Goal: Obtain resource: Download file/media

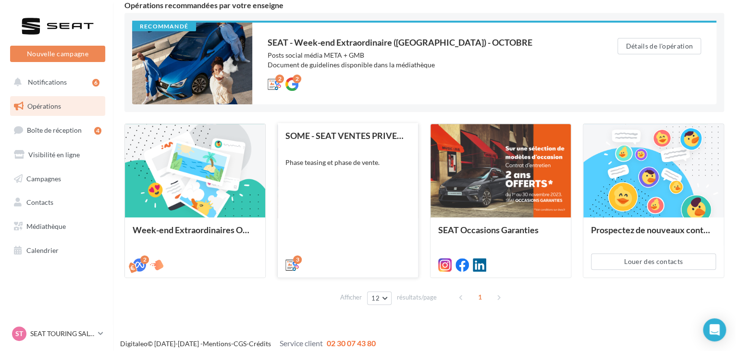
scroll to position [96, 0]
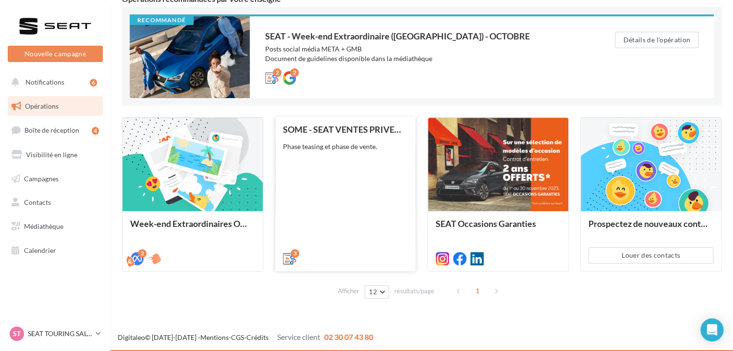
click at [352, 207] on div "SOME - SEAT VENTES PRIVEES Phase teasing et phase de vente." at bounding box center [345, 193] width 125 height 138
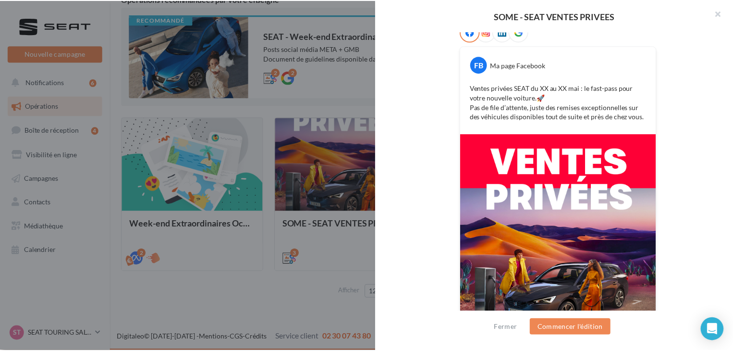
scroll to position [49, 0]
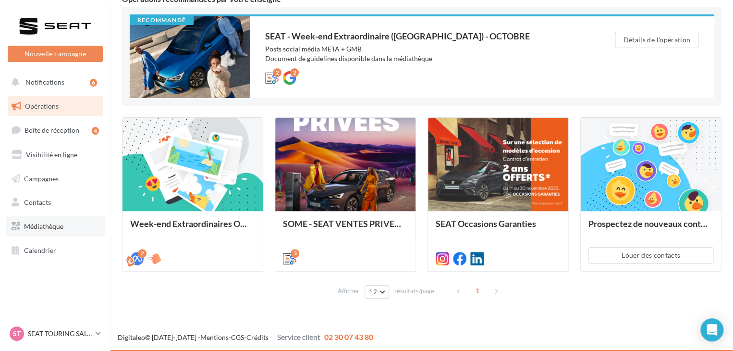
click at [38, 231] on link "Médiathèque" at bounding box center [55, 226] width 99 height 20
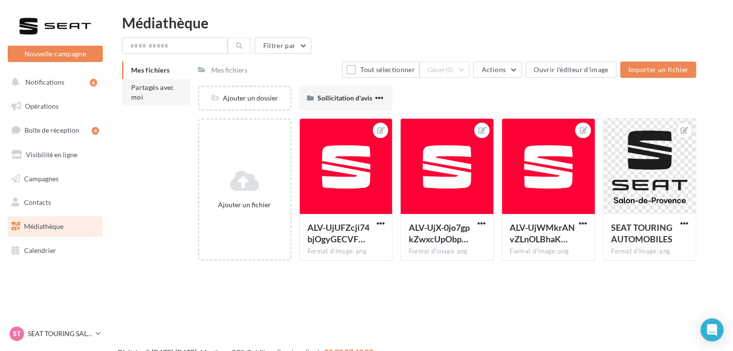
click at [132, 85] on span "Partagés avec moi" at bounding box center [152, 92] width 43 height 18
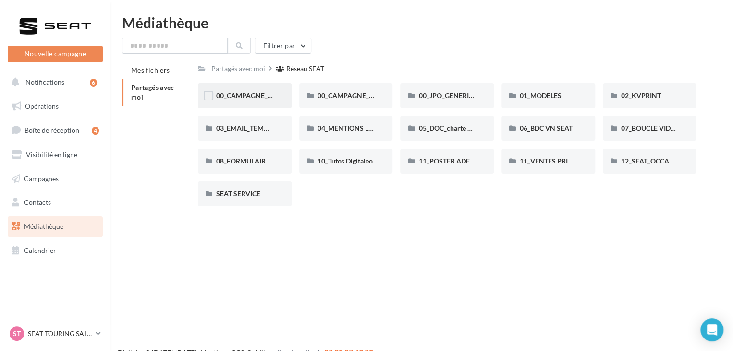
click at [252, 95] on span "00_CAMPAGNE_OCTOBRE" at bounding box center [257, 95] width 82 height 8
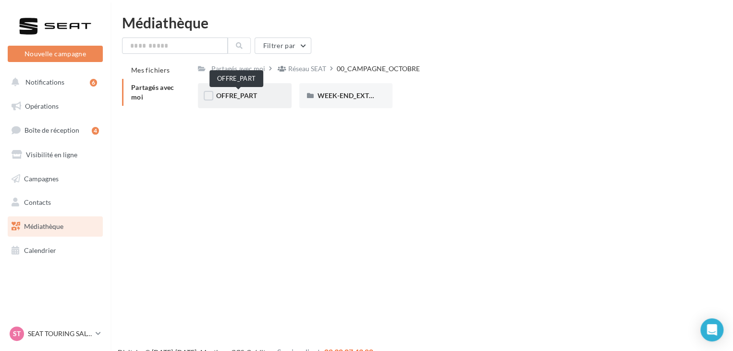
click at [252, 96] on span "OFFRE_PART" at bounding box center [236, 95] width 41 height 8
click at [252, 96] on div "ARONA" at bounding box center [244, 96] width 57 height 10
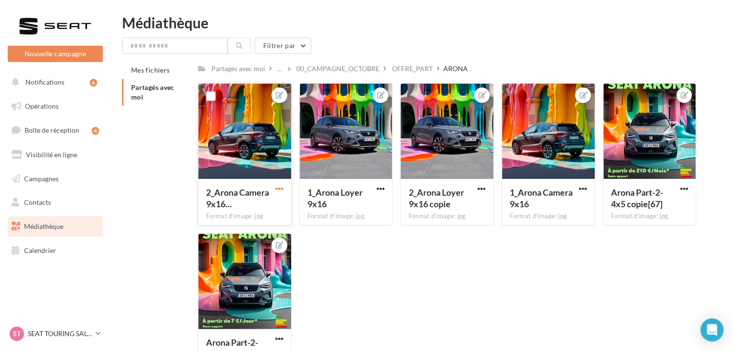
click at [277, 187] on span "button" at bounding box center [279, 188] width 8 height 8
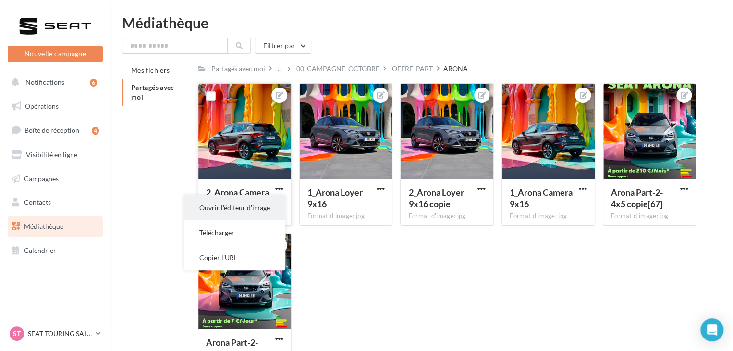
click at [270, 211] on button "Ouvrir l'éditeur d'image" at bounding box center [234, 207] width 101 height 25
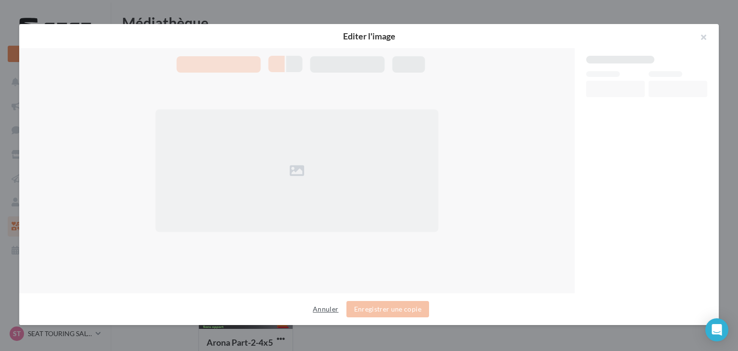
click at [327, 310] on button "Annuler" at bounding box center [325, 309] width 33 height 12
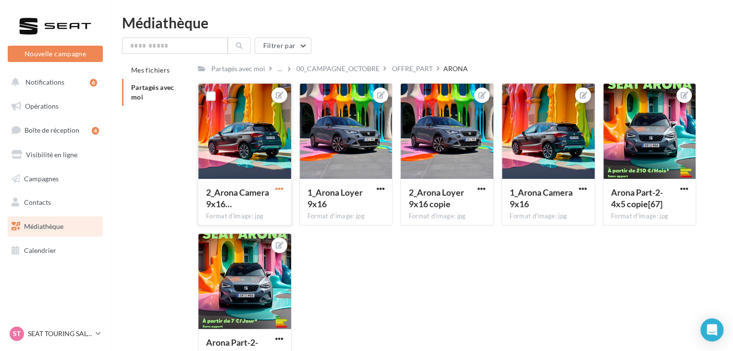
click at [277, 185] on span "button" at bounding box center [279, 188] width 8 height 8
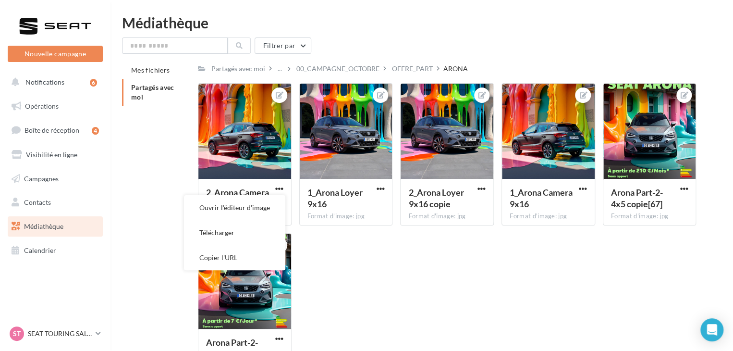
click at [321, 256] on div "2_Arona Camera 9x16… Format d'image: jpg Ouvrir l'éditeur d'image Télécharger C…" at bounding box center [451, 233] width 506 height 300
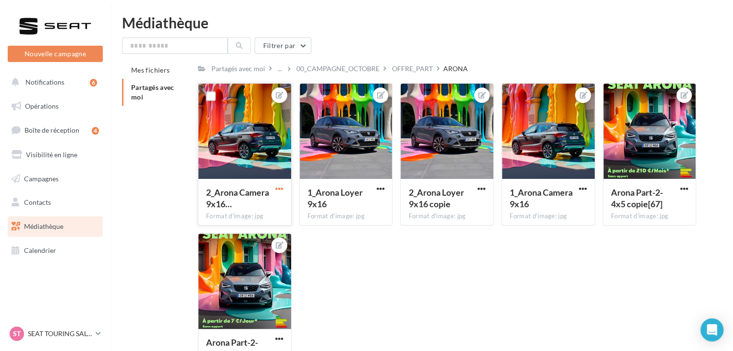
click at [281, 189] on span "button" at bounding box center [279, 188] width 8 height 8
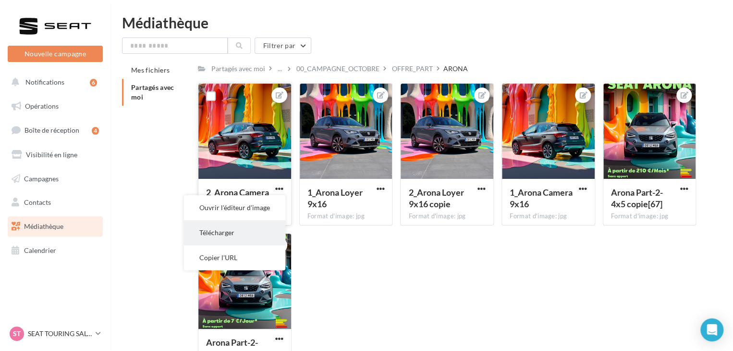
click at [256, 243] on button "Télécharger" at bounding box center [234, 232] width 101 height 25
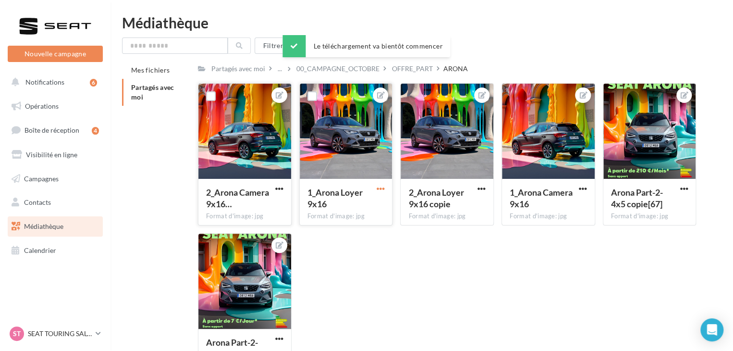
drag, startPoint x: 378, startPoint y: 190, endPoint x: 376, endPoint y: 195, distance: 5.6
click at [378, 189] on span "button" at bounding box center [380, 188] width 8 height 8
drag, startPoint x: 362, startPoint y: 236, endPoint x: 421, endPoint y: 203, distance: 67.3
click at [364, 234] on button "Télécharger" at bounding box center [335, 232] width 101 height 25
click at [478, 187] on span "button" at bounding box center [481, 188] width 8 height 8
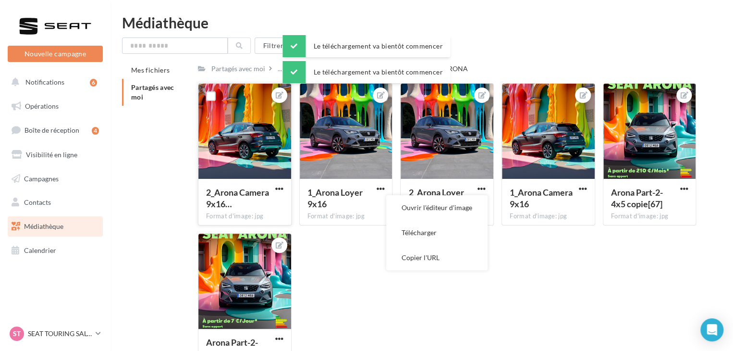
click at [450, 229] on button "Télécharger" at bounding box center [436, 232] width 101 height 25
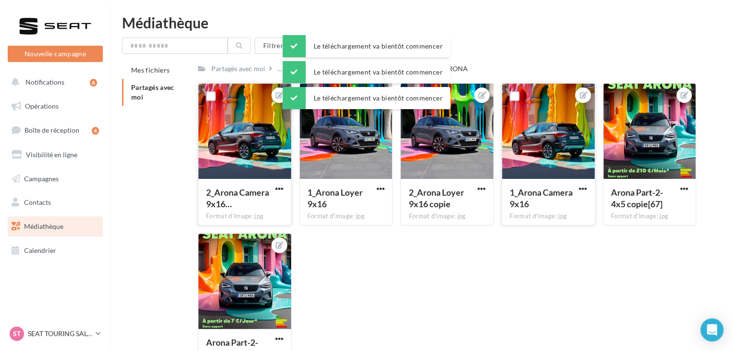
click at [577, 187] on button "button" at bounding box center [583, 189] width 12 height 10
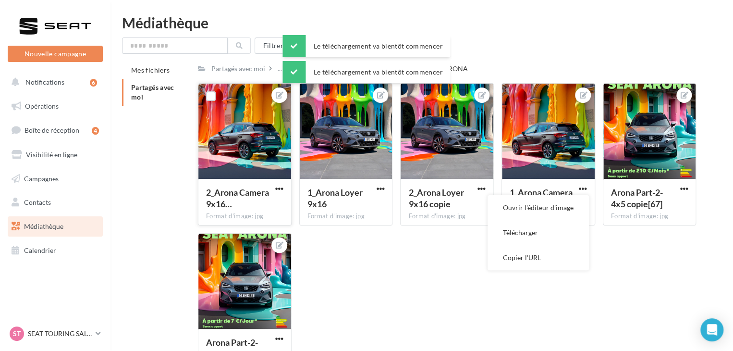
drag, startPoint x: 555, startPoint y: 233, endPoint x: 564, endPoint y: 231, distance: 8.9
click at [556, 233] on button "Télécharger" at bounding box center [538, 232] width 101 height 25
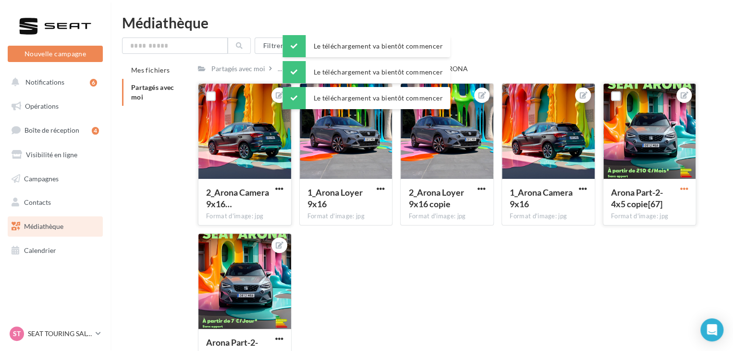
click at [680, 189] on span "button" at bounding box center [684, 188] width 8 height 8
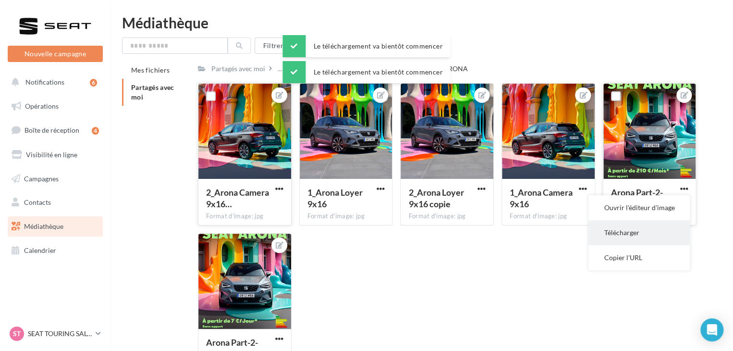
click at [637, 239] on button "Télécharger" at bounding box center [638, 232] width 101 height 25
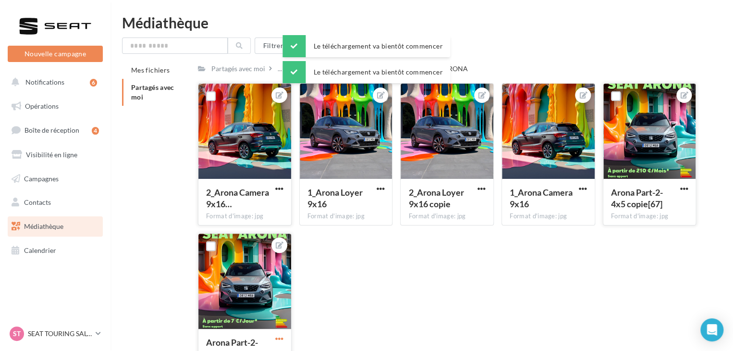
click at [279, 341] on span "button" at bounding box center [279, 338] width 8 height 8
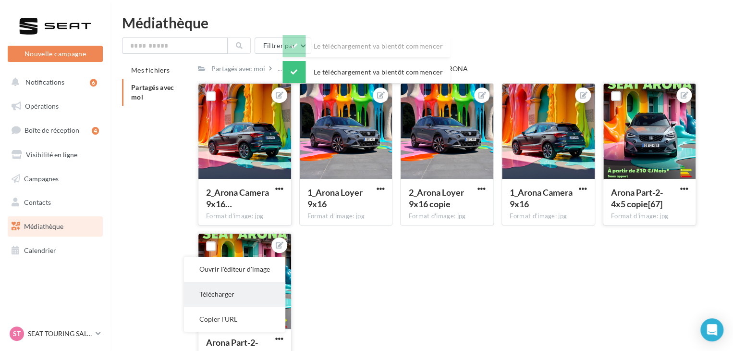
click at [229, 291] on button "Télécharger" at bounding box center [234, 293] width 101 height 25
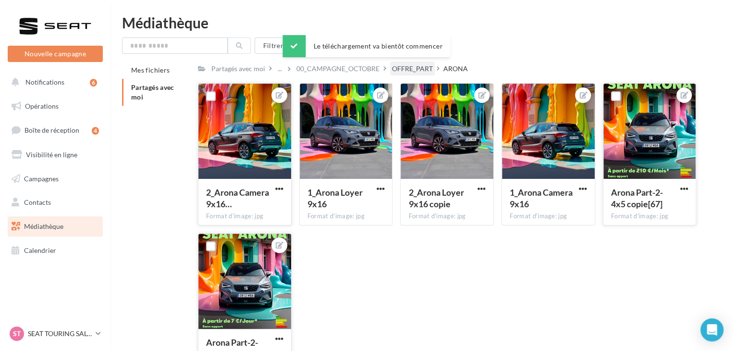
click at [392, 70] on div "OFFRE_PART" at bounding box center [412, 69] width 41 height 10
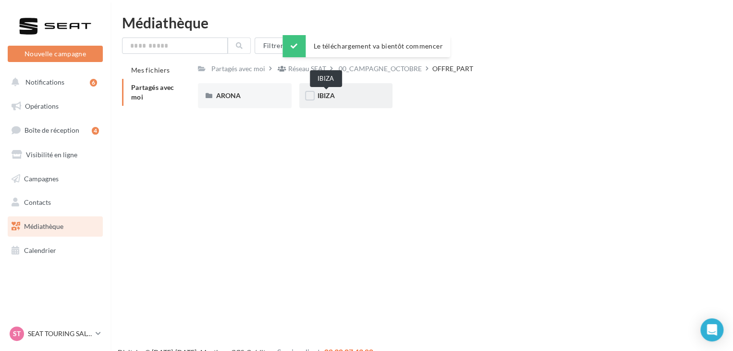
click at [329, 97] on span "IBIZA" at bounding box center [325, 95] width 17 height 8
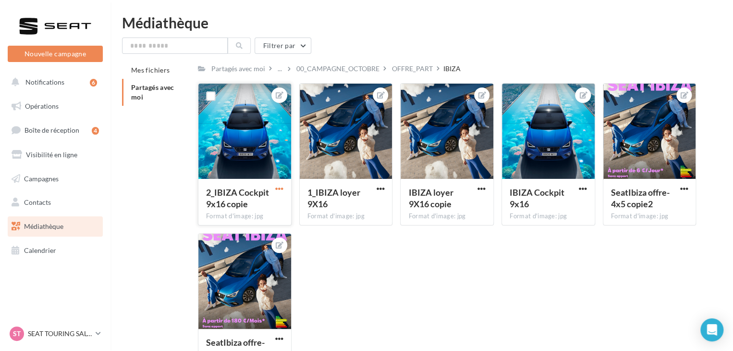
click at [280, 187] on span "button" at bounding box center [279, 188] width 8 height 8
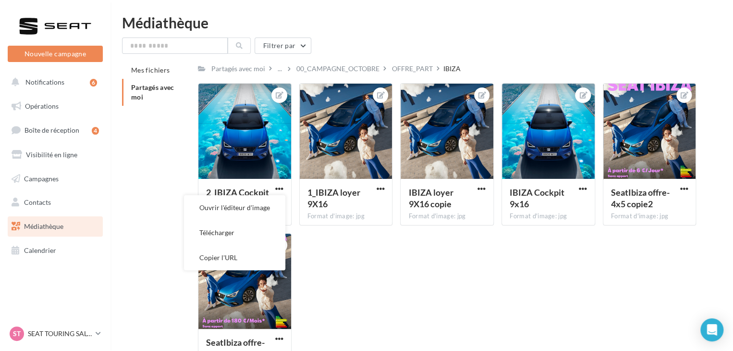
click at [254, 230] on button "Télécharger" at bounding box center [234, 232] width 101 height 25
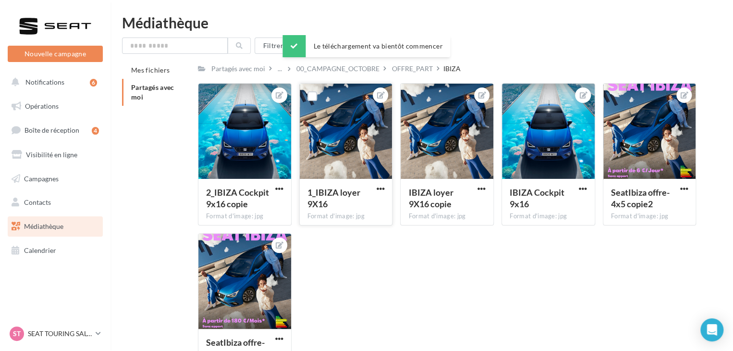
drag, startPoint x: 384, startPoint y: 188, endPoint x: 380, endPoint y: 194, distance: 6.5
click at [384, 188] on span "button" at bounding box center [380, 188] width 8 height 8
drag, startPoint x: 360, startPoint y: 229, endPoint x: 473, endPoint y: 186, distance: 121.0
click at [361, 227] on button "Télécharger" at bounding box center [335, 232] width 101 height 25
click at [480, 187] on span "button" at bounding box center [481, 188] width 8 height 8
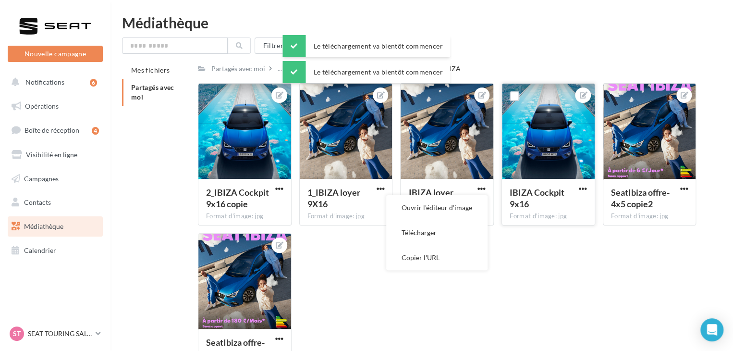
drag, startPoint x: 470, startPoint y: 236, endPoint x: 593, endPoint y: 187, distance: 133.0
click at [471, 234] on button "Télécharger" at bounding box center [436, 232] width 101 height 25
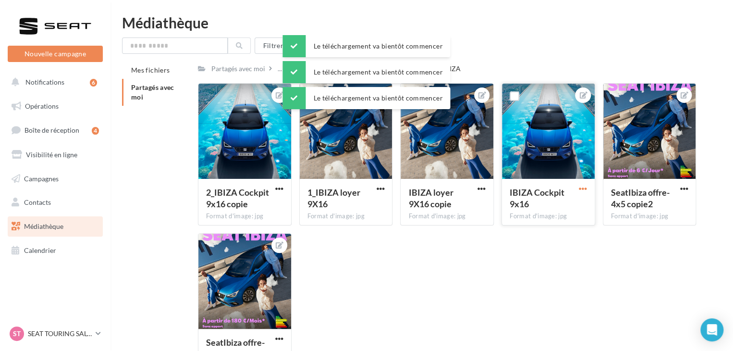
click at [584, 190] on span "button" at bounding box center [583, 188] width 8 height 8
drag, startPoint x: 575, startPoint y: 231, endPoint x: 628, endPoint y: 210, distance: 57.2
click at [574, 231] on button "Télécharger" at bounding box center [538, 232] width 101 height 25
click at [682, 190] on span "button" at bounding box center [684, 188] width 8 height 8
drag, startPoint x: 644, startPoint y: 233, endPoint x: 559, endPoint y: 241, distance: 84.9
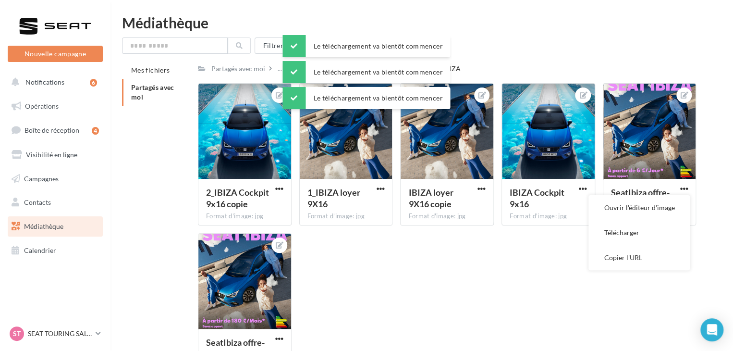
click at [643, 233] on button "Télécharger" at bounding box center [638, 232] width 101 height 25
click at [277, 336] on span "button" at bounding box center [279, 338] width 8 height 8
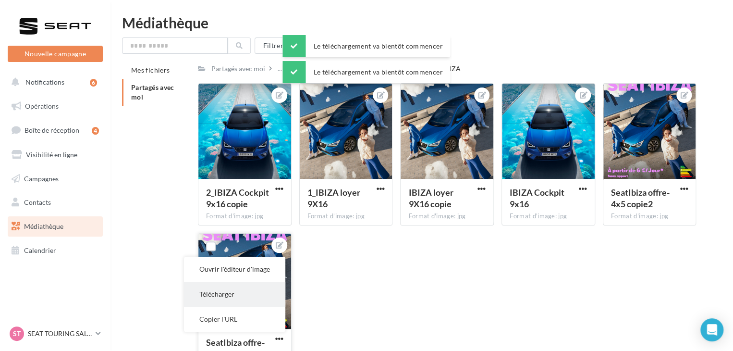
click at [260, 300] on button "Télécharger" at bounding box center [234, 293] width 101 height 25
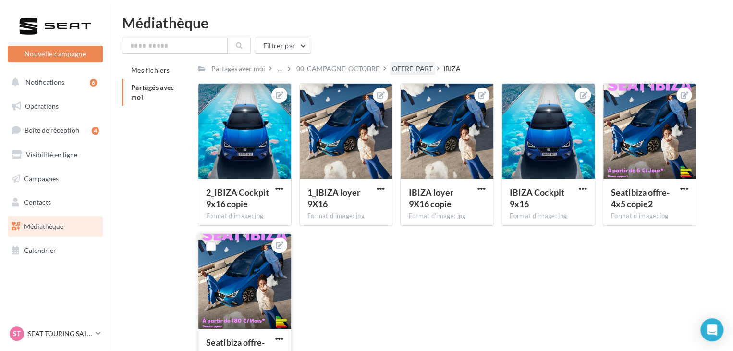
click at [395, 69] on div "OFFRE_PART" at bounding box center [412, 69] width 41 height 10
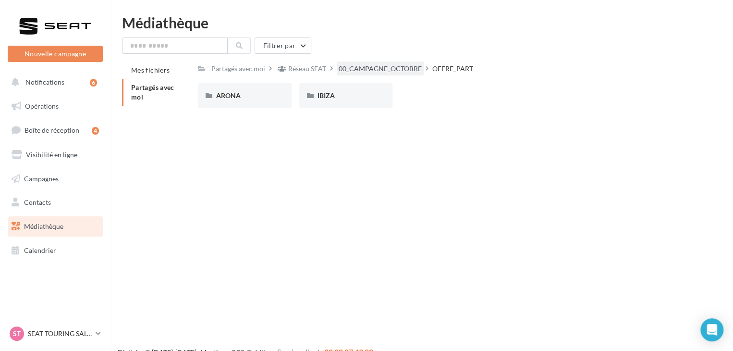
click at [389, 69] on div "00_CAMPAGNE_OCTOBRE" at bounding box center [380, 69] width 83 height 10
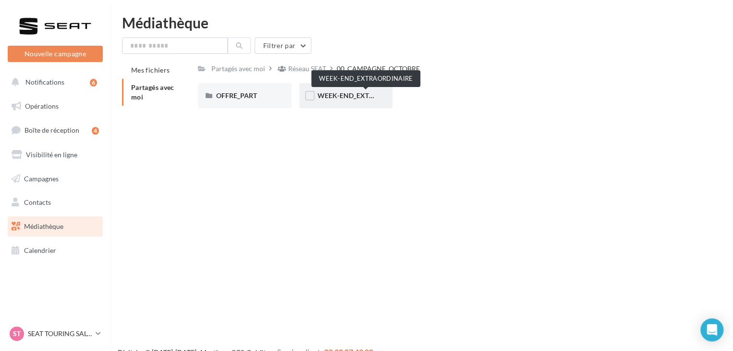
click at [338, 94] on span "WEEK-END_EXTRAORDINAIRE" at bounding box center [365, 95] width 97 height 8
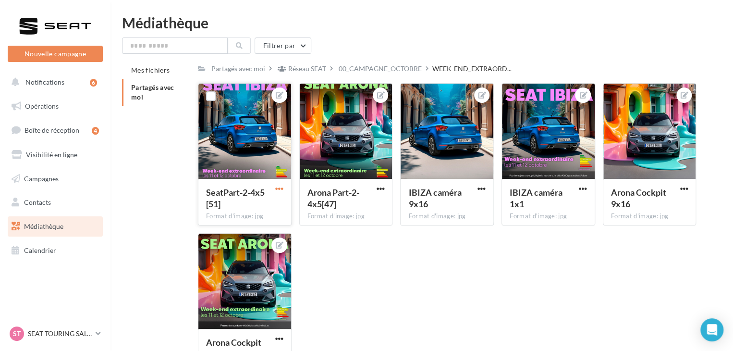
click at [279, 191] on span "button" at bounding box center [279, 188] width 8 height 8
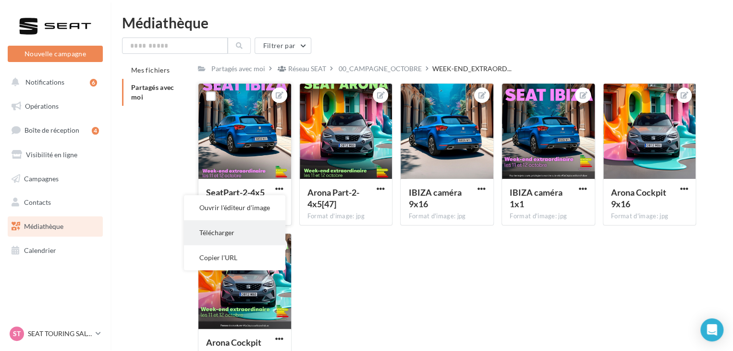
click at [258, 228] on button "Télécharger" at bounding box center [234, 232] width 101 height 25
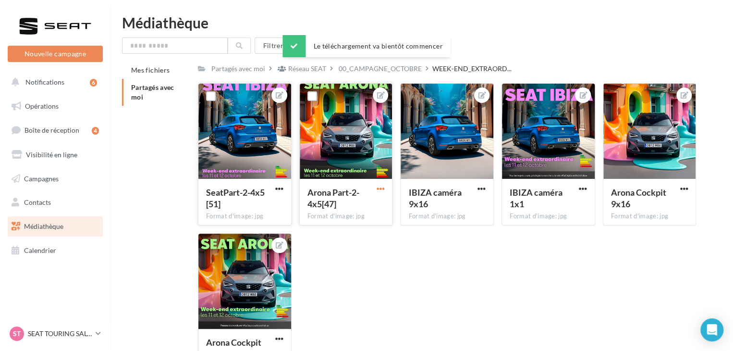
click at [380, 185] on span "button" at bounding box center [380, 188] width 8 height 8
drag, startPoint x: 363, startPoint y: 235, endPoint x: 369, endPoint y: 231, distance: 7.3
click at [365, 233] on button "Télécharger" at bounding box center [335, 232] width 101 height 25
drag, startPoint x: 480, startPoint y: 187, endPoint x: 480, endPoint y: 193, distance: 5.8
click at [480, 188] on span "button" at bounding box center [481, 188] width 8 height 8
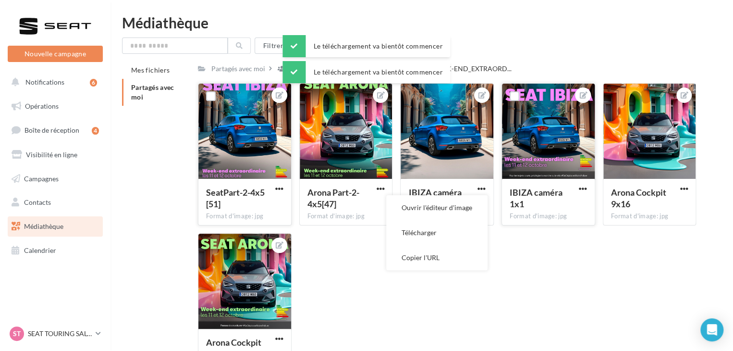
drag, startPoint x: 459, startPoint y: 226, endPoint x: 586, endPoint y: 179, distance: 135.1
click at [459, 225] on button "Télécharger" at bounding box center [436, 232] width 101 height 25
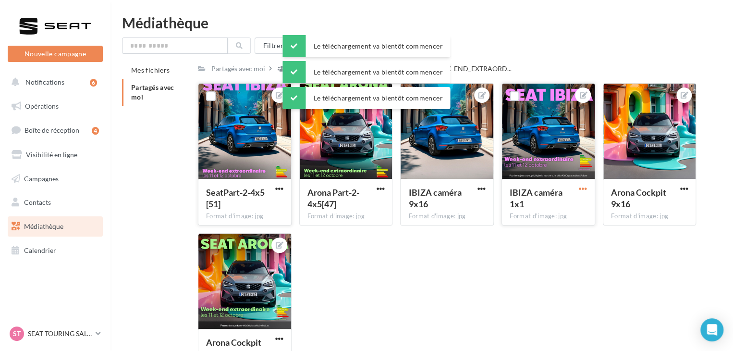
click at [581, 187] on span "button" at bounding box center [583, 188] width 8 height 8
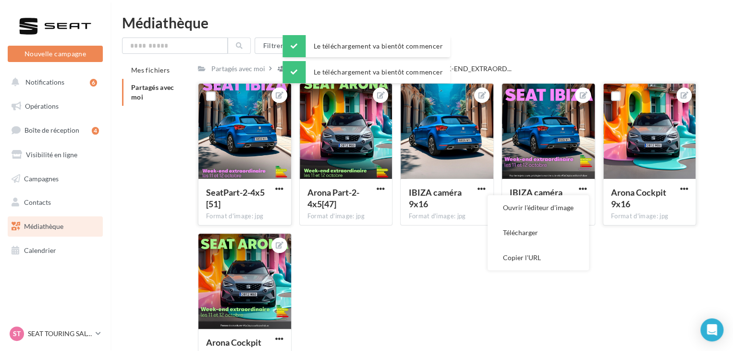
drag, startPoint x: 560, startPoint y: 226, endPoint x: 654, endPoint y: 199, distance: 97.9
click at [561, 225] on button "Télécharger" at bounding box center [538, 232] width 101 height 25
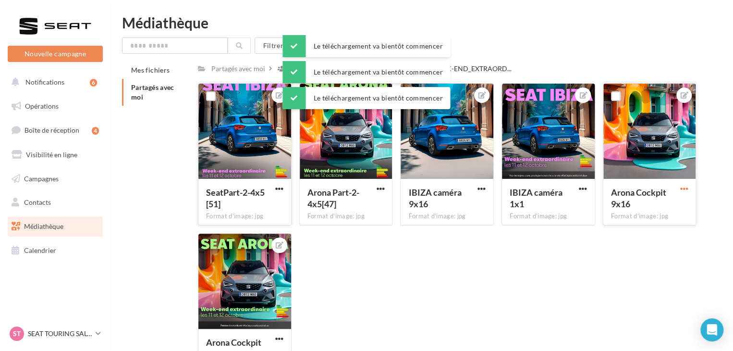
click at [684, 187] on span "button" at bounding box center [684, 188] width 8 height 8
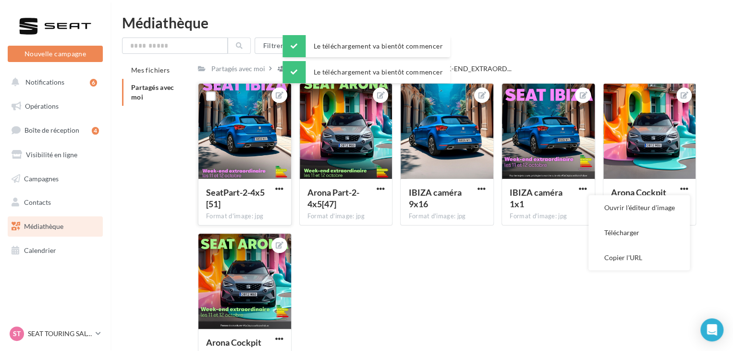
click at [641, 235] on button "Télécharger" at bounding box center [638, 232] width 101 height 25
drag, startPoint x: 275, startPoint y: 339, endPoint x: 269, endPoint y: 340, distance: 5.8
click at [275, 339] on span "button" at bounding box center [279, 338] width 8 height 8
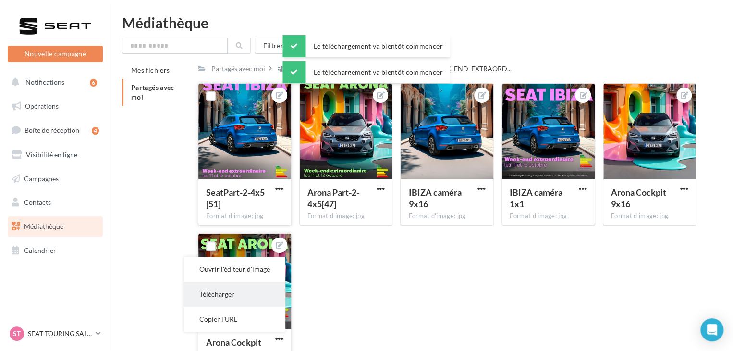
click at [242, 295] on button "Télécharger" at bounding box center [234, 293] width 101 height 25
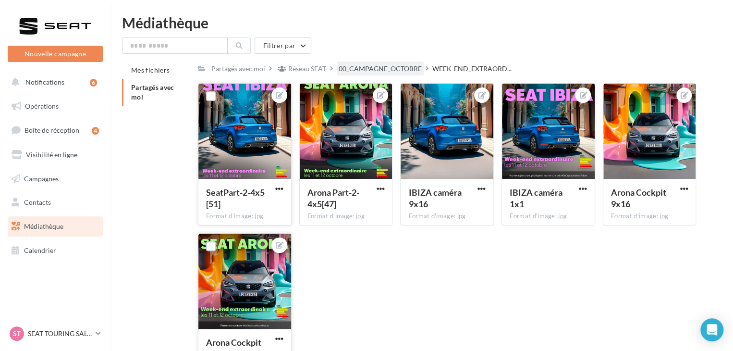
click at [396, 69] on div "00_CAMPAGNE_OCTOBRE" at bounding box center [380, 69] width 83 height 10
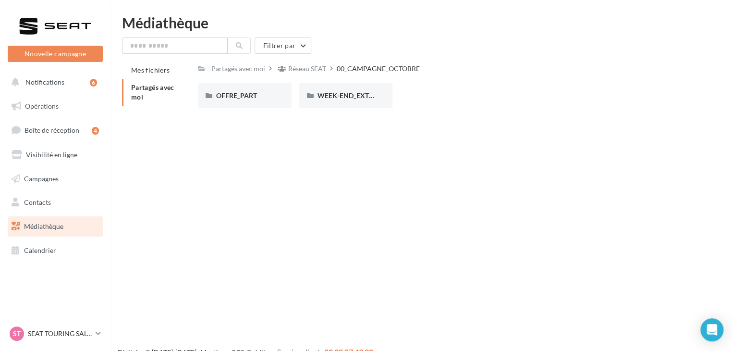
click at [309, 68] on div "Réseau SEAT" at bounding box center [307, 69] width 38 height 10
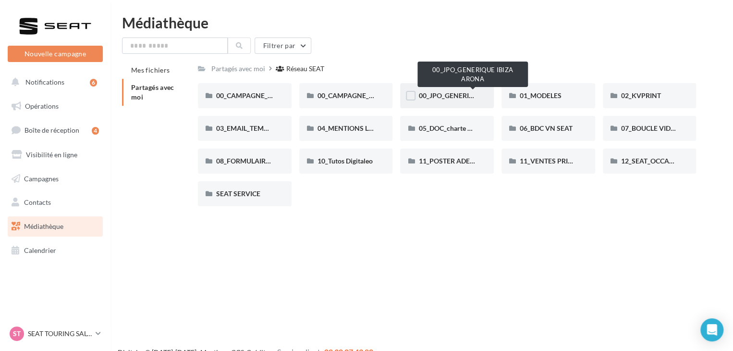
click at [460, 93] on span "00_JPO_GENERIQUE IBIZA ARONA" at bounding box center [472, 95] width 109 height 8
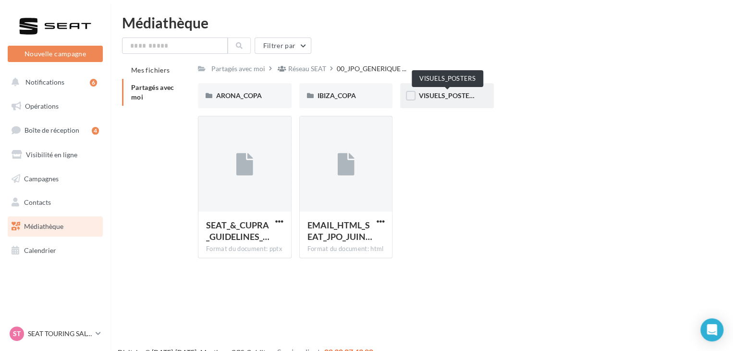
click at [425, 93] on span "VISUELS_POSTERS" at bounding box center [447, 95] width 59 height 8
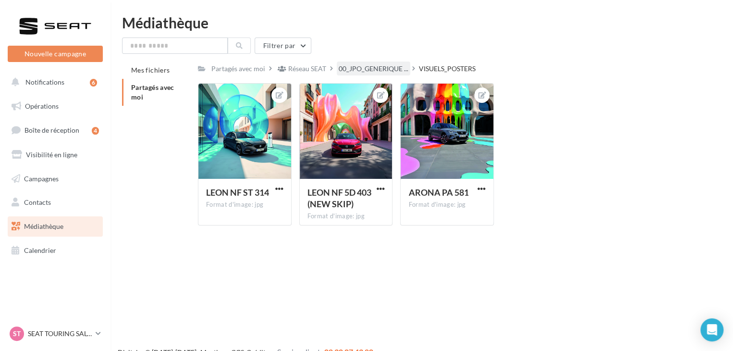
click at [384, 69] on span "00_JPO_GENERIQUE ..." at bounding box center [374, 69] width 70 height 10
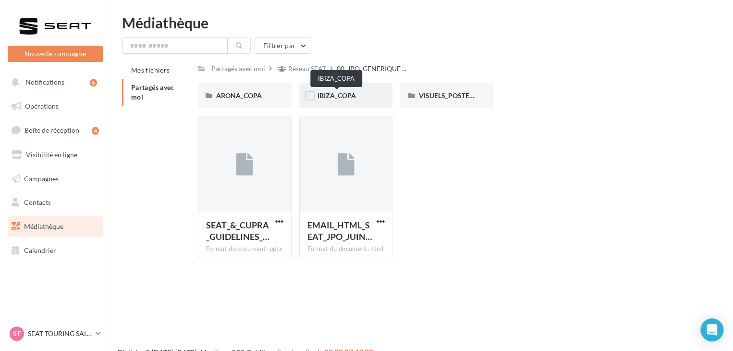
click at [336, 95] on span "IBIZA_COPA" at bounding box center [336, 95] width 38 height 8
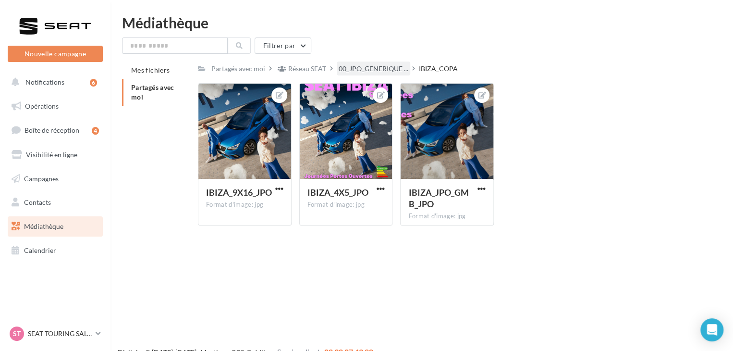
click at [361, 69] on span "00_JPO_GENERIQUE ..." at bounding box center [374, 69] width 70 height 10
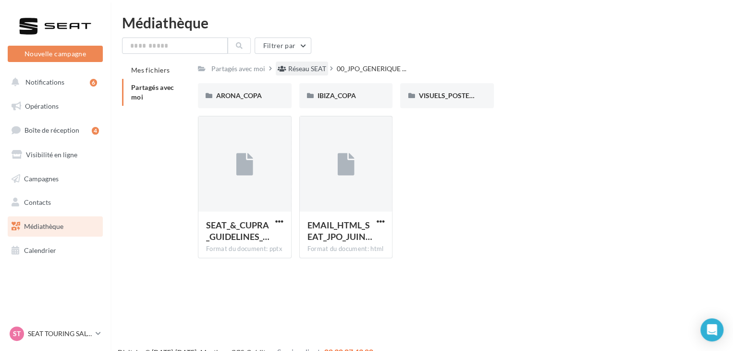
click at [318, 73] on div "Réseau SEAT" at bounding box center [307, 69] width 38 height 10
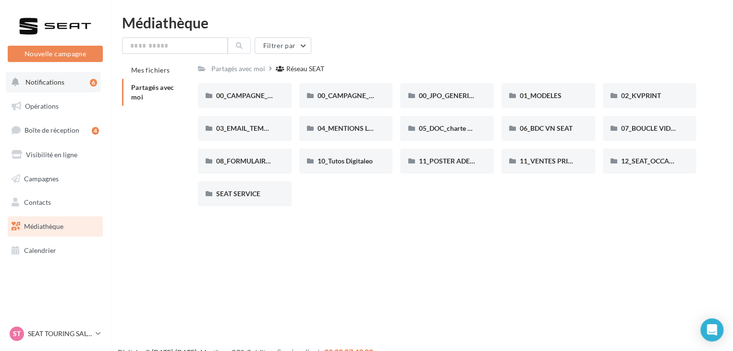
click at [73, 84] on button "Notifications 6" at bounding box center [53, 82] width 95 height 20
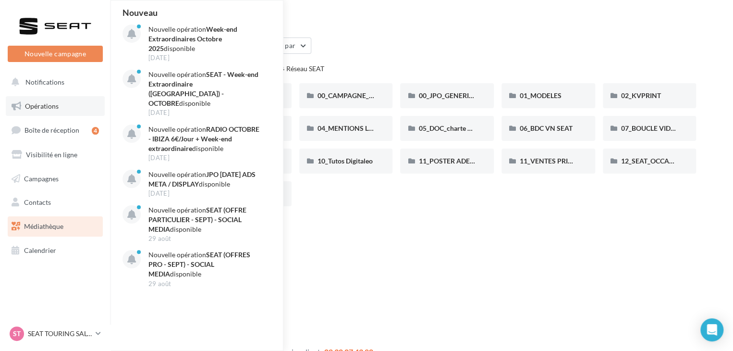
click at [56, 100] on link "Opérations" at bounding box center [55, 106] width 99 height 20
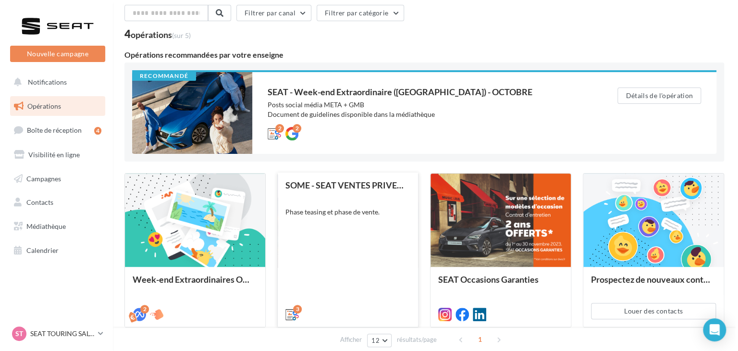
scroll to position [96, 0]
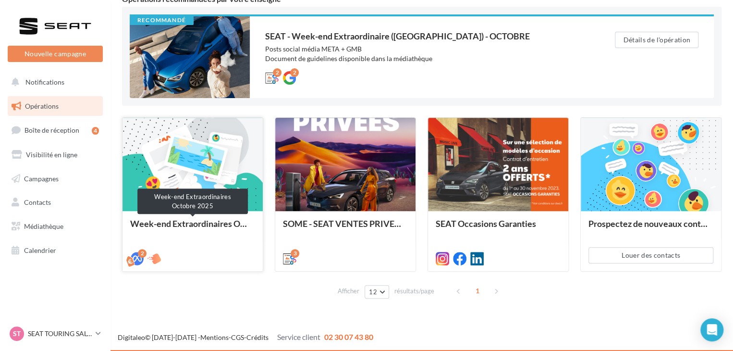
click at [196, 223] on div "Week-end Extraordinaires Octobre 2025" at bounding box center [192, 228] width 125 height 19
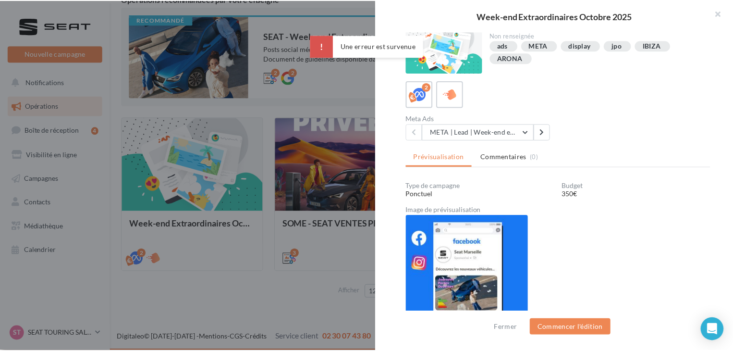
scroll to position [11, 0]
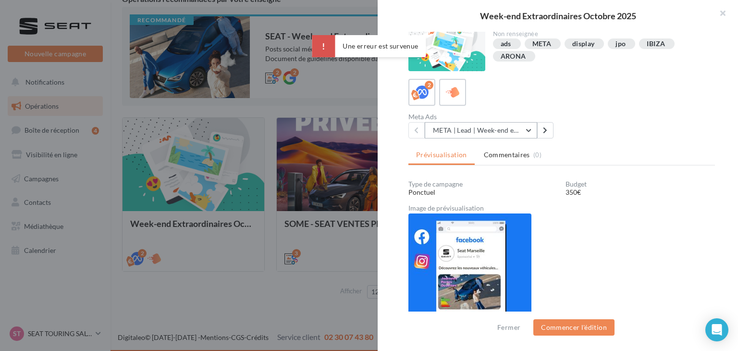
click at [473, 131] on button "META | Lead | Week-end extraordinaires Octobre 2025" at bounding box center [481, 130] width 112 height 16
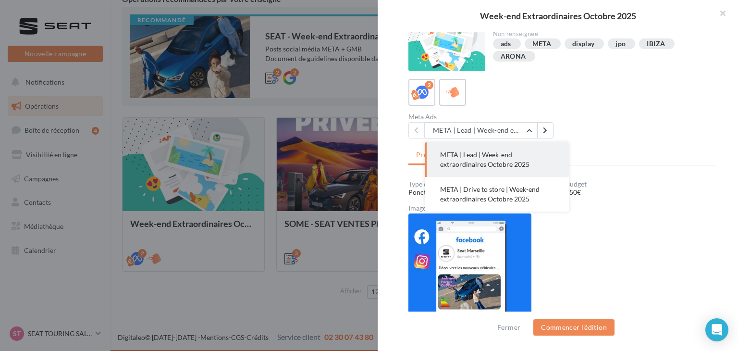
click at [561, 100] on div "2" at bounding box center [561, 92] width 306 height 27
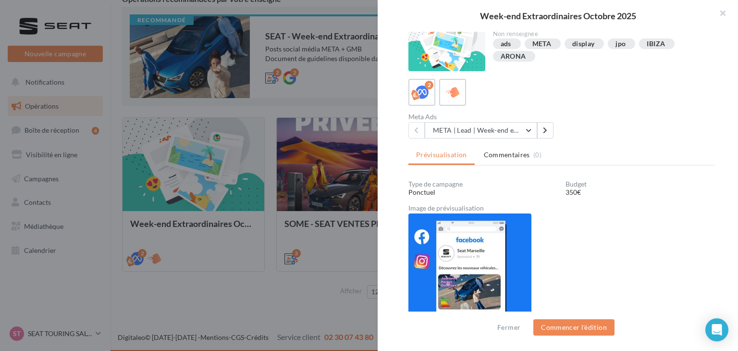
click at [348, 102] on div at bounding box center [369, 175] width 738 height 351
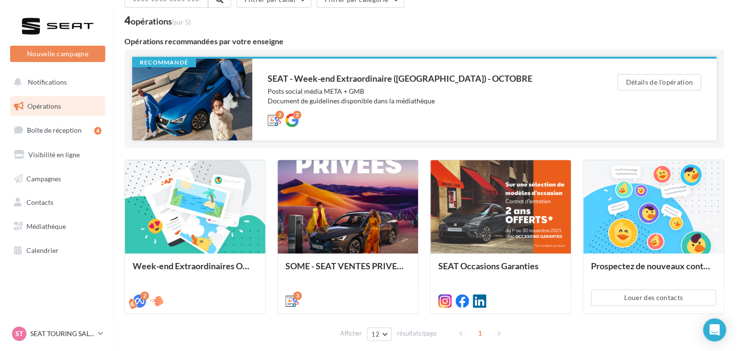
scroll to position [0, 0]
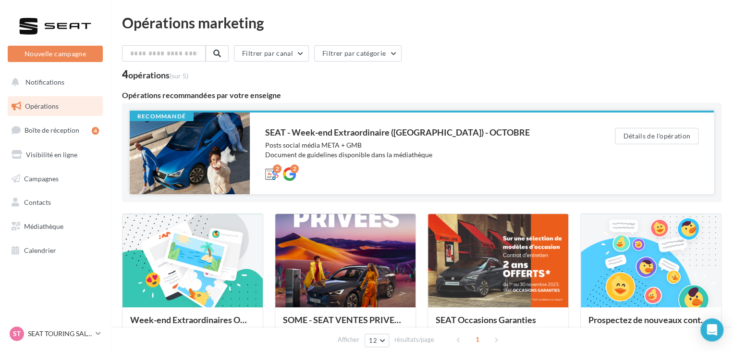
click at [333, 129] on div "SEAT - Week-end Extraordinaire ([GEOGRAPHIC_DATA]) - OCTOBRE" at bounding box center [420, 132] width 311 height 9
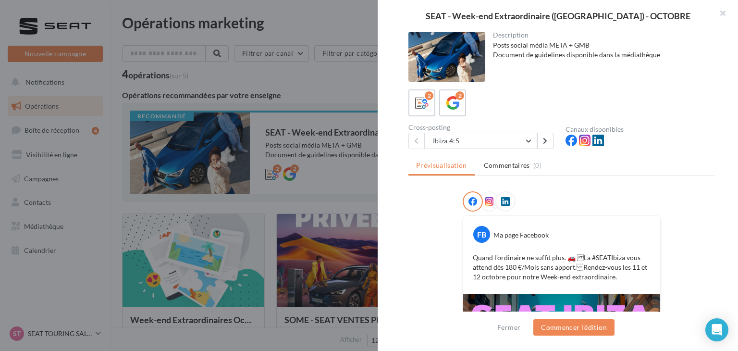
click at [346, 96] on div at bounding box center [369, 175] width 738 height 351
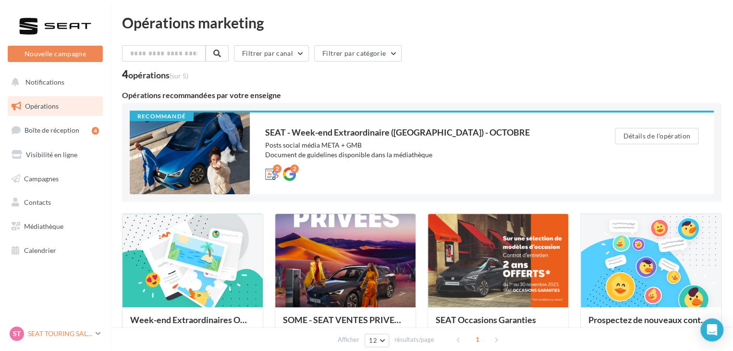
click at [49, 329] on p "SEAT TOURING SALON" at bounding box center [60, 334] width 64 height 10
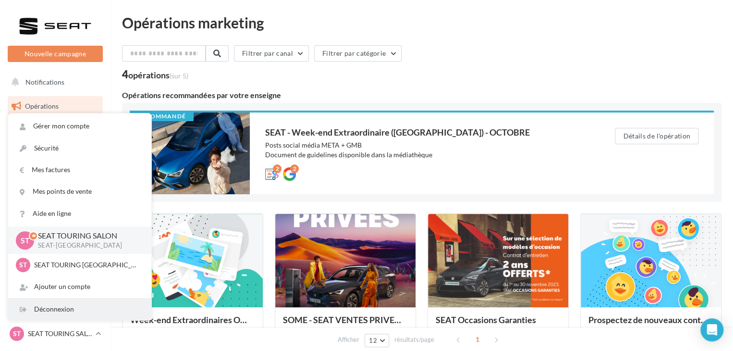
click at [53, 308] on div "Déconnexion" at bounding box center [79, 309] width 143 height 22
